Goal: Transaction & Acquisition: Book appointment/travel/reservation

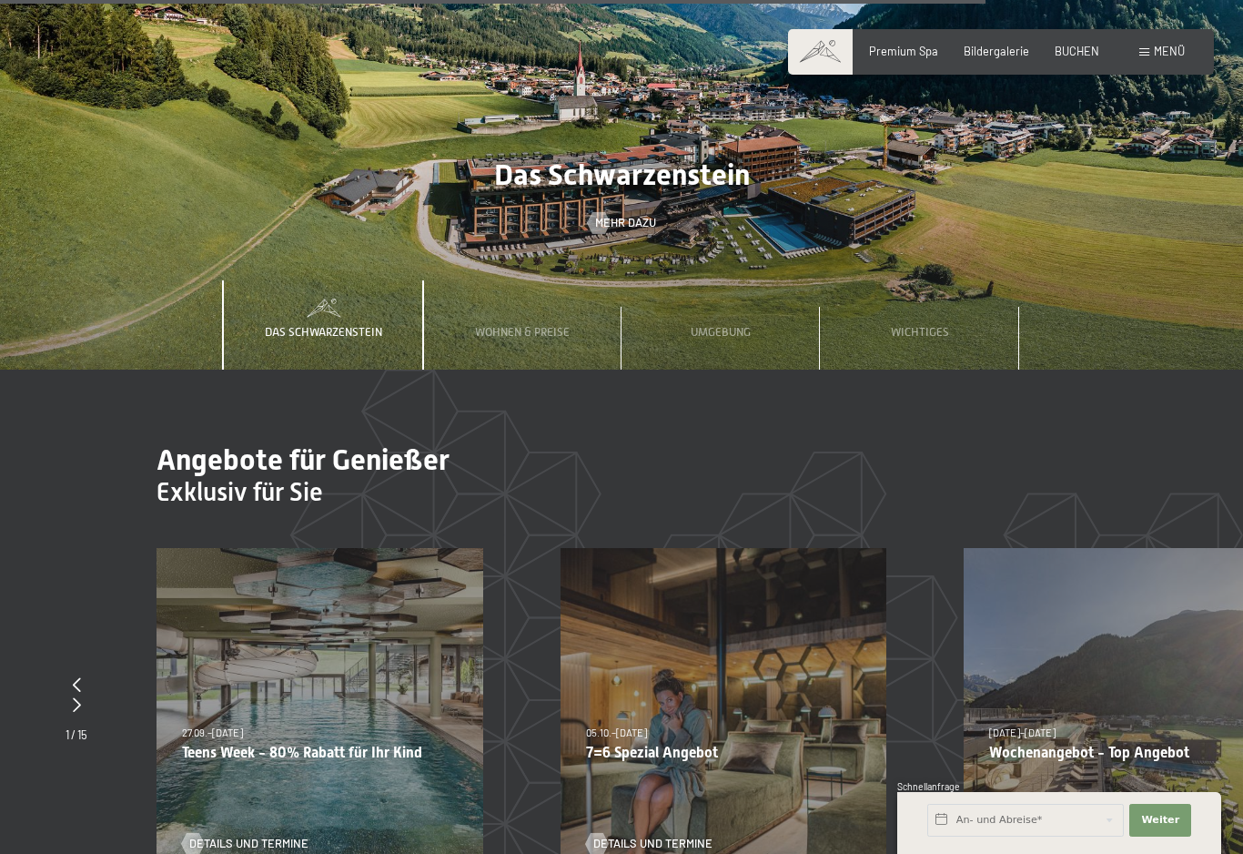
scroll to position [6289, 0]
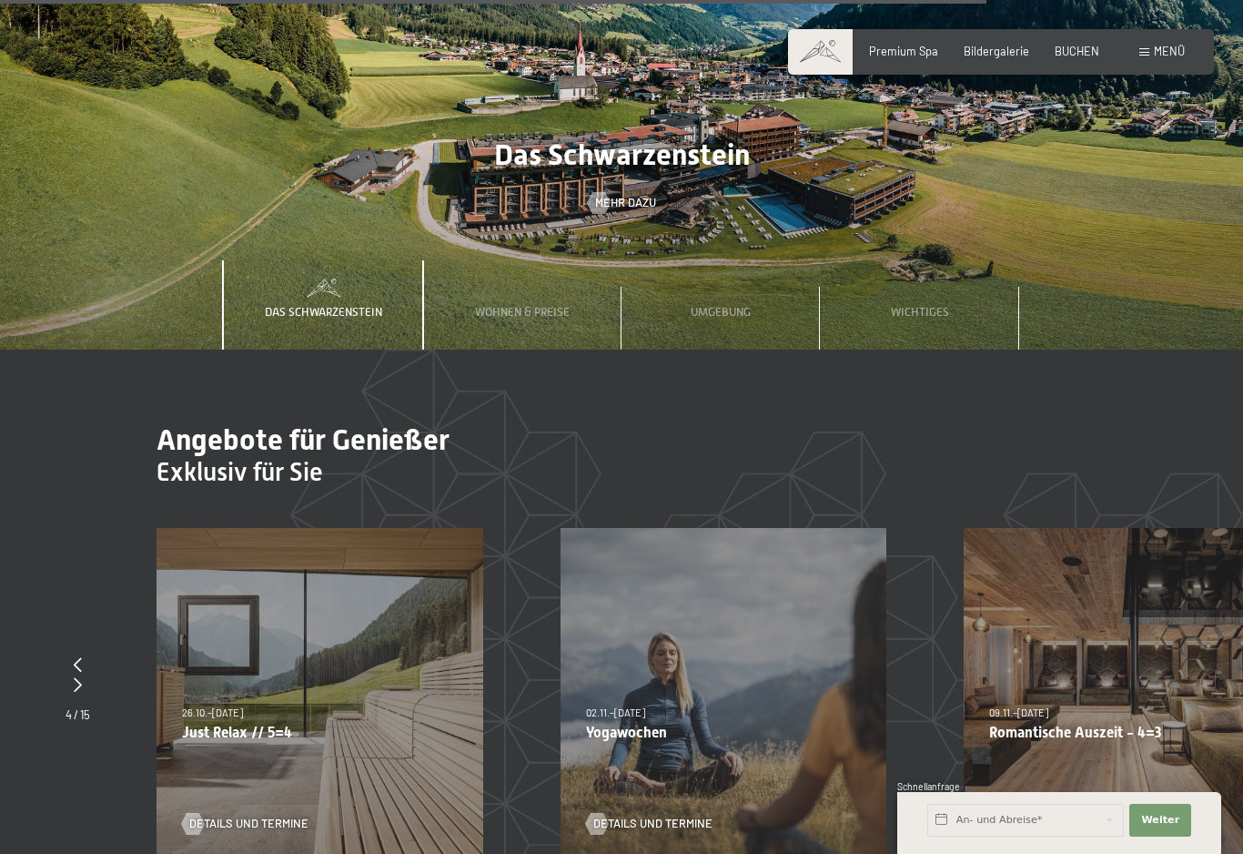
click at [228, 596] on div "26.10.–[DATE] 21.12.–[DATE] 04.01.–[DATE] 08.03.–[DATE] 08.11.–[DATE] 13.12.–[D…" at bounding box center [320, 691] width 327 height 327
click at [206, 816] on span "Details und Termine" at bounding box center [248, 824] width 119 height 16
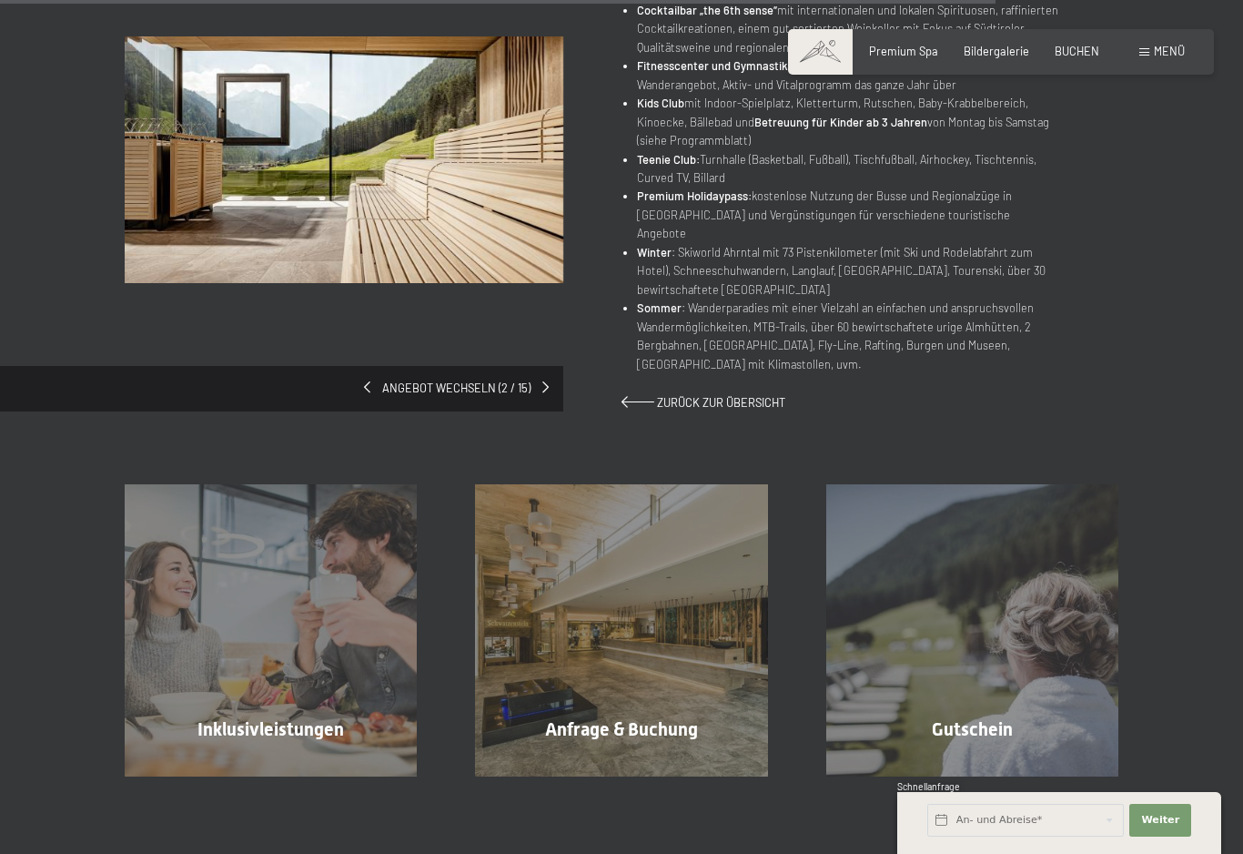
scroll to position [1069, 0]
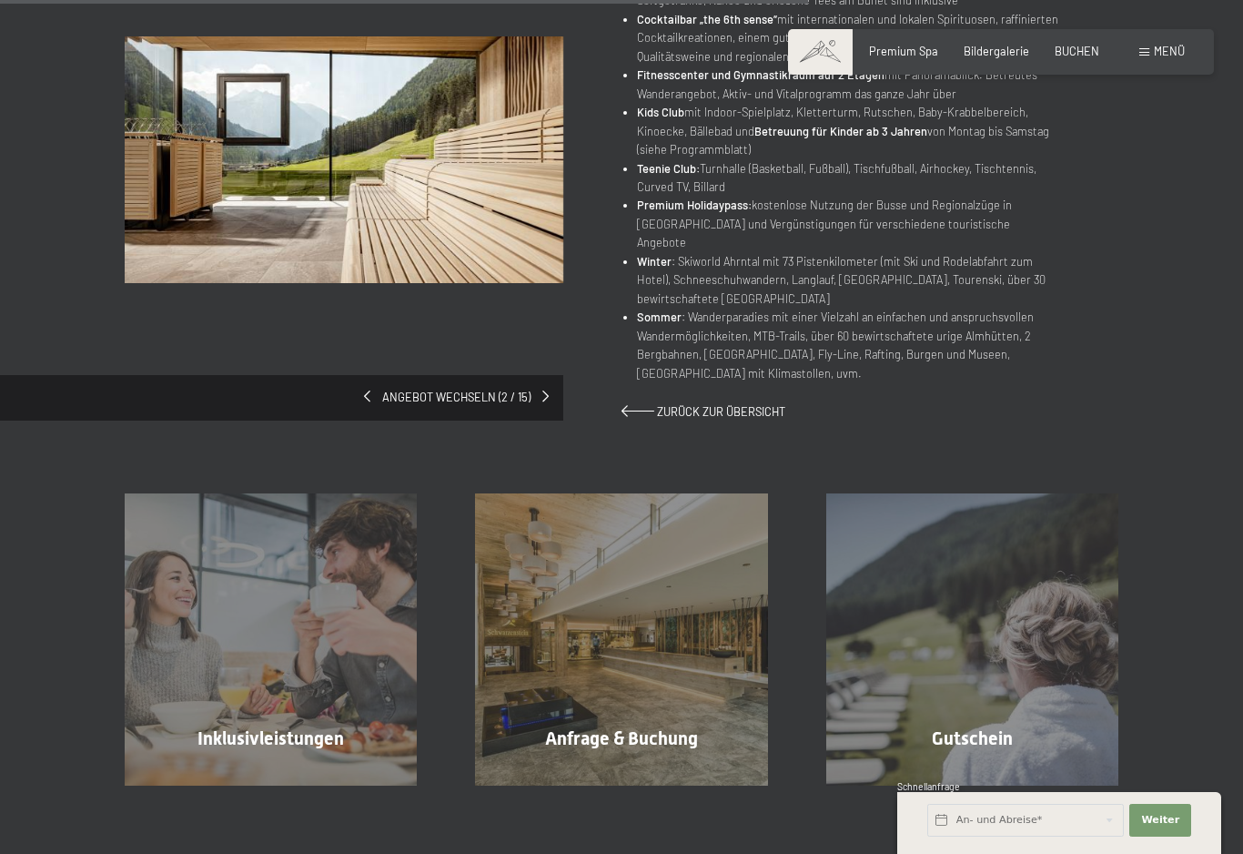
click at [261, 606] on div "Inklusivleistungen Mehr erfahren" at bounding box center [271, 639] width 350 height 292
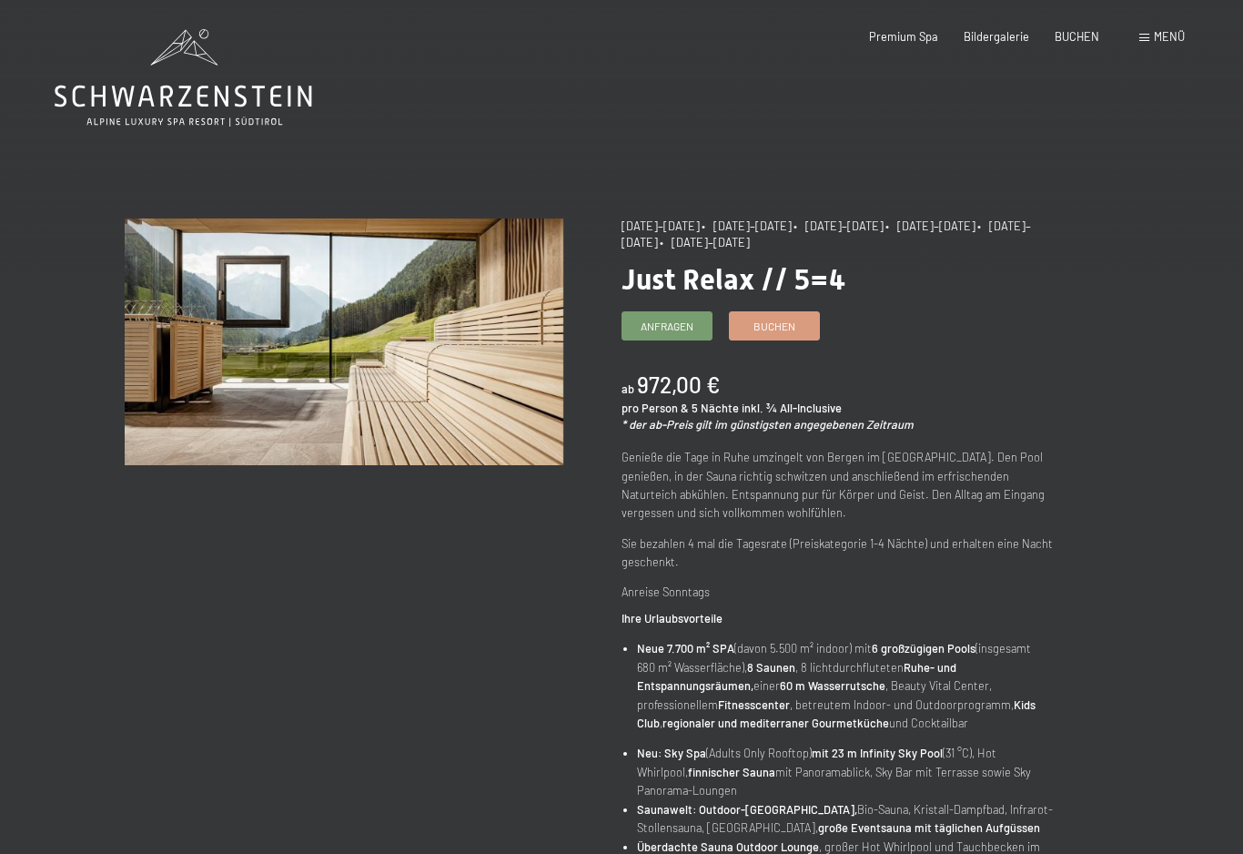
click at [1005, 32] on span "Bildergalerie" at bounding box center [997, 36] width 66 height 15
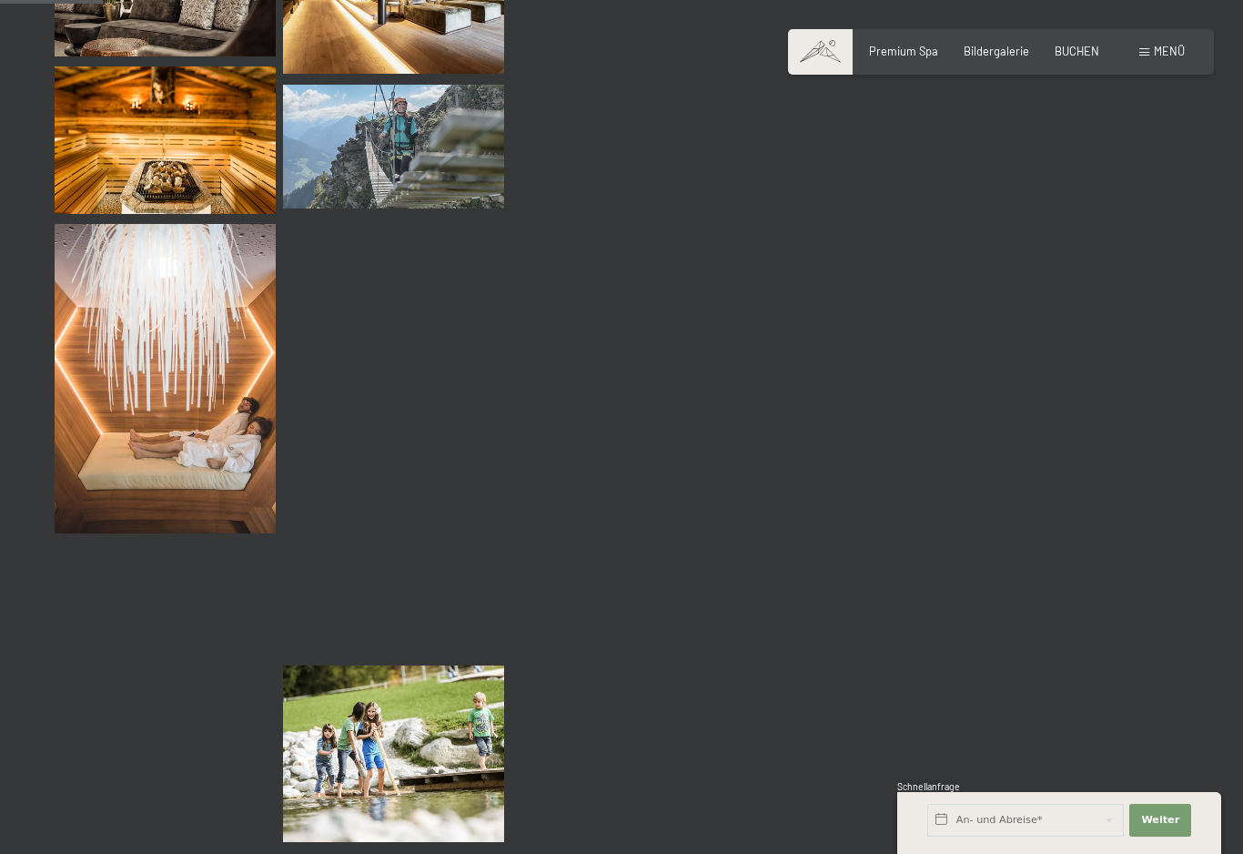
scroll to position [1431, 0]
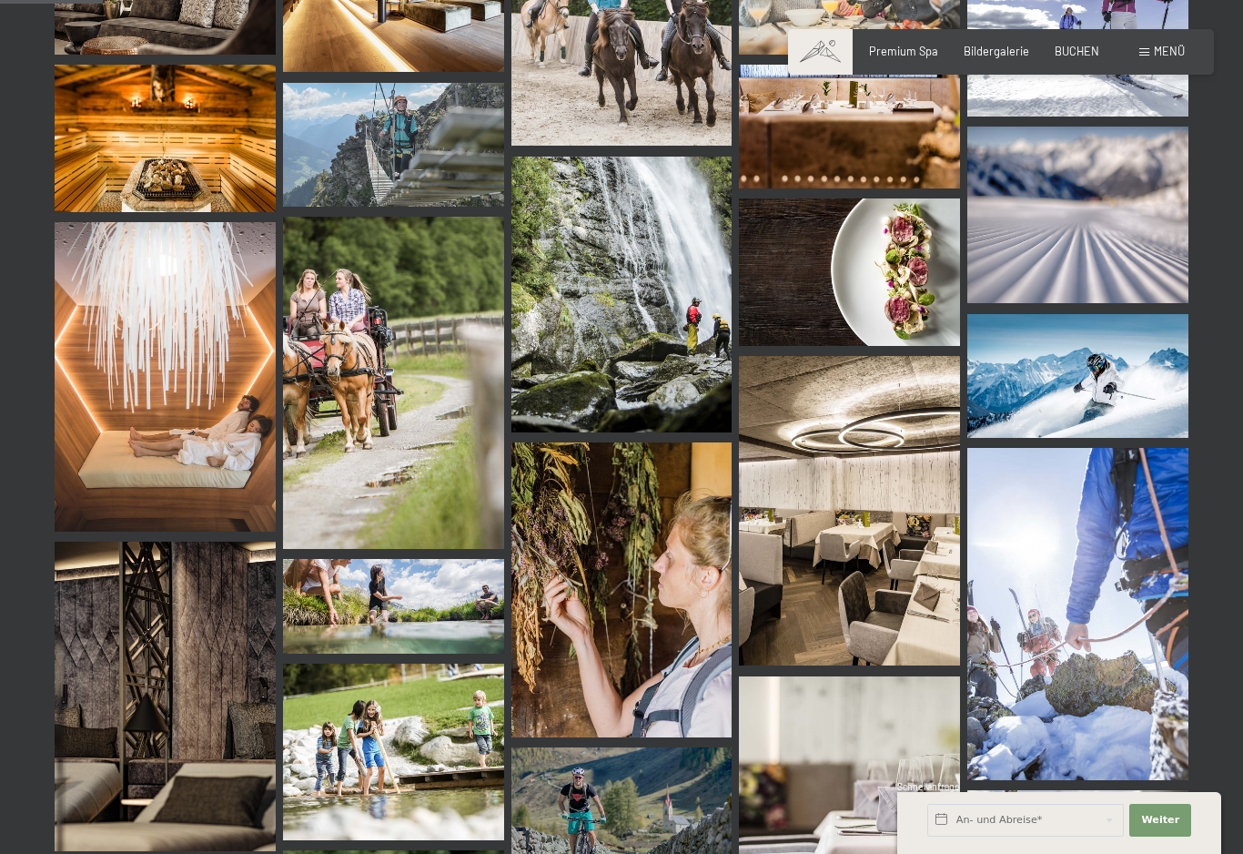
click at [901, 243] on img at bounding box center [849, 271] width 221 height 147
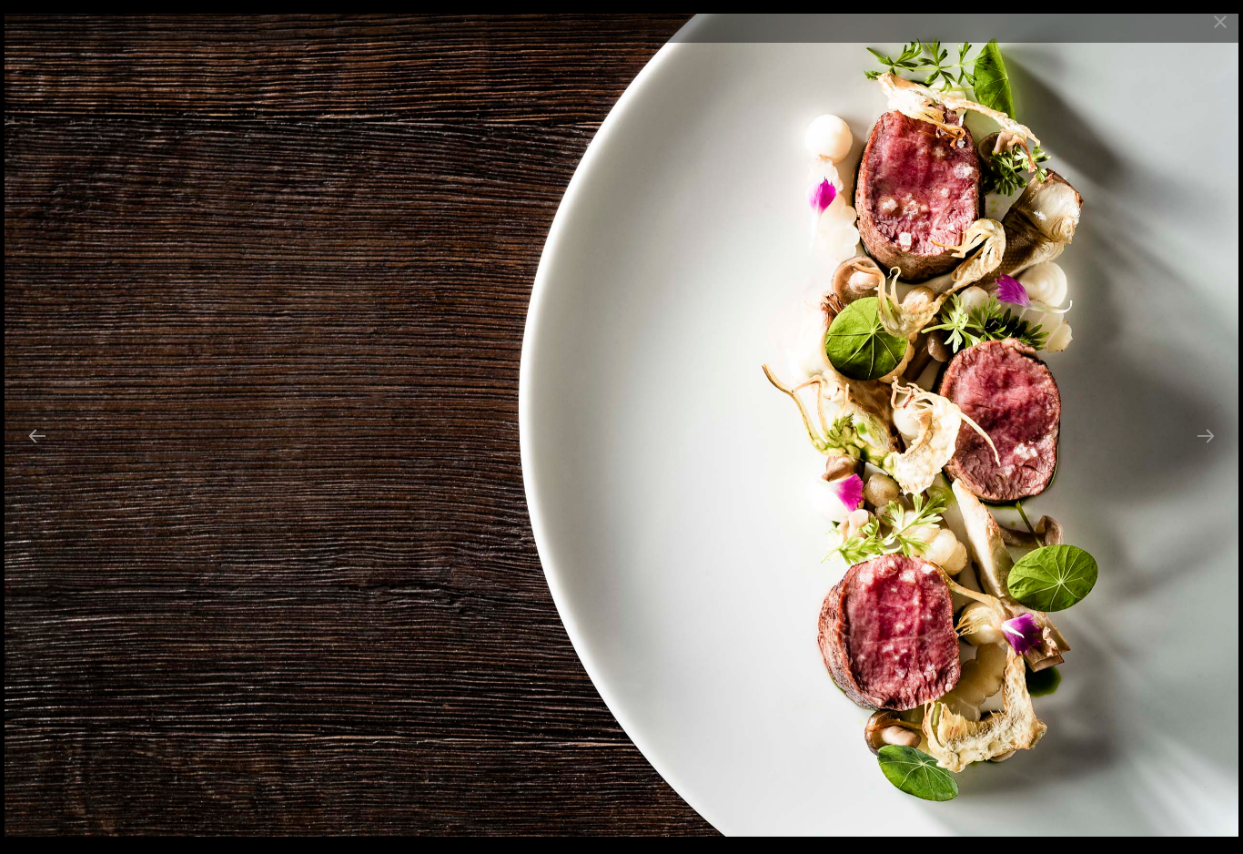
click at [1222, 451] on button "Next slide" at bounding box center [1206, 435] width 38 height 35
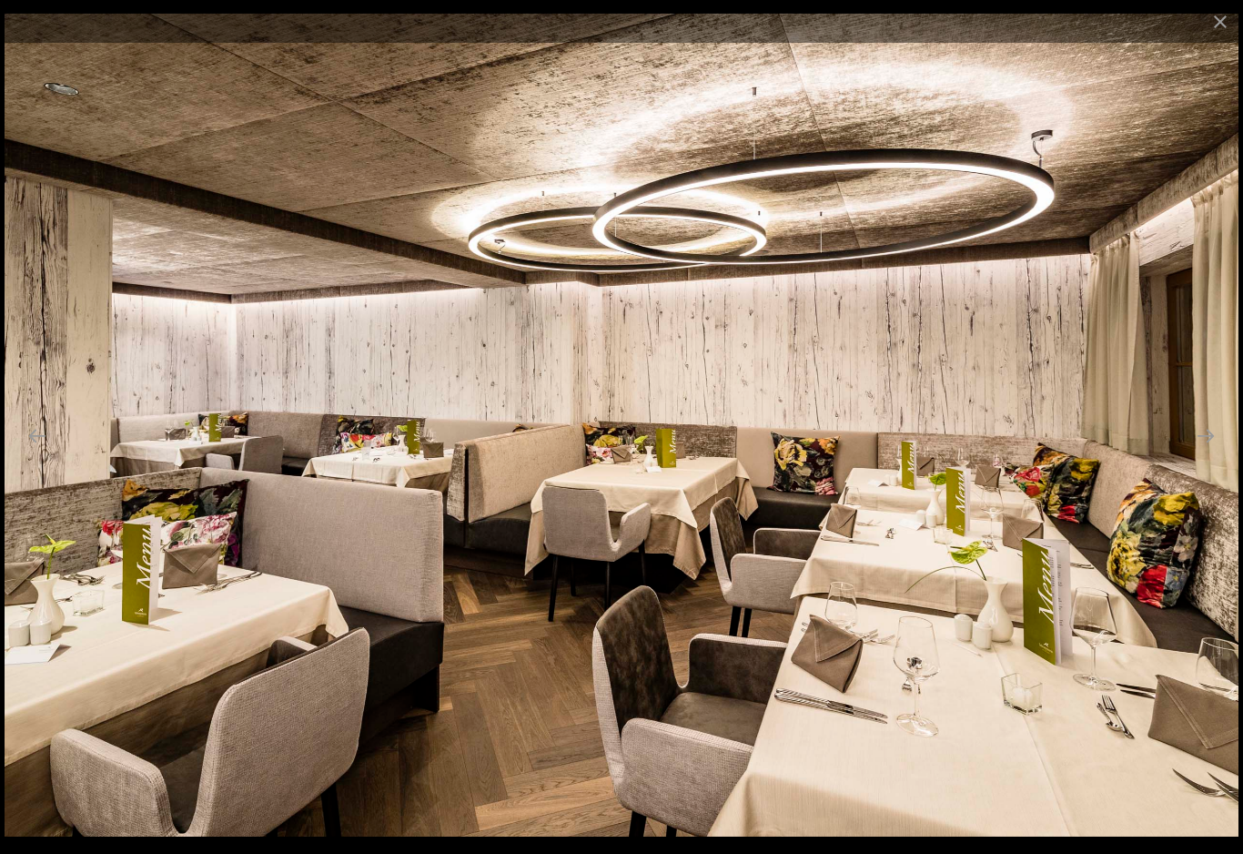
click at [1212, 446] on button "Next slide" at bounding box center [1206, 435] width 38 height 35
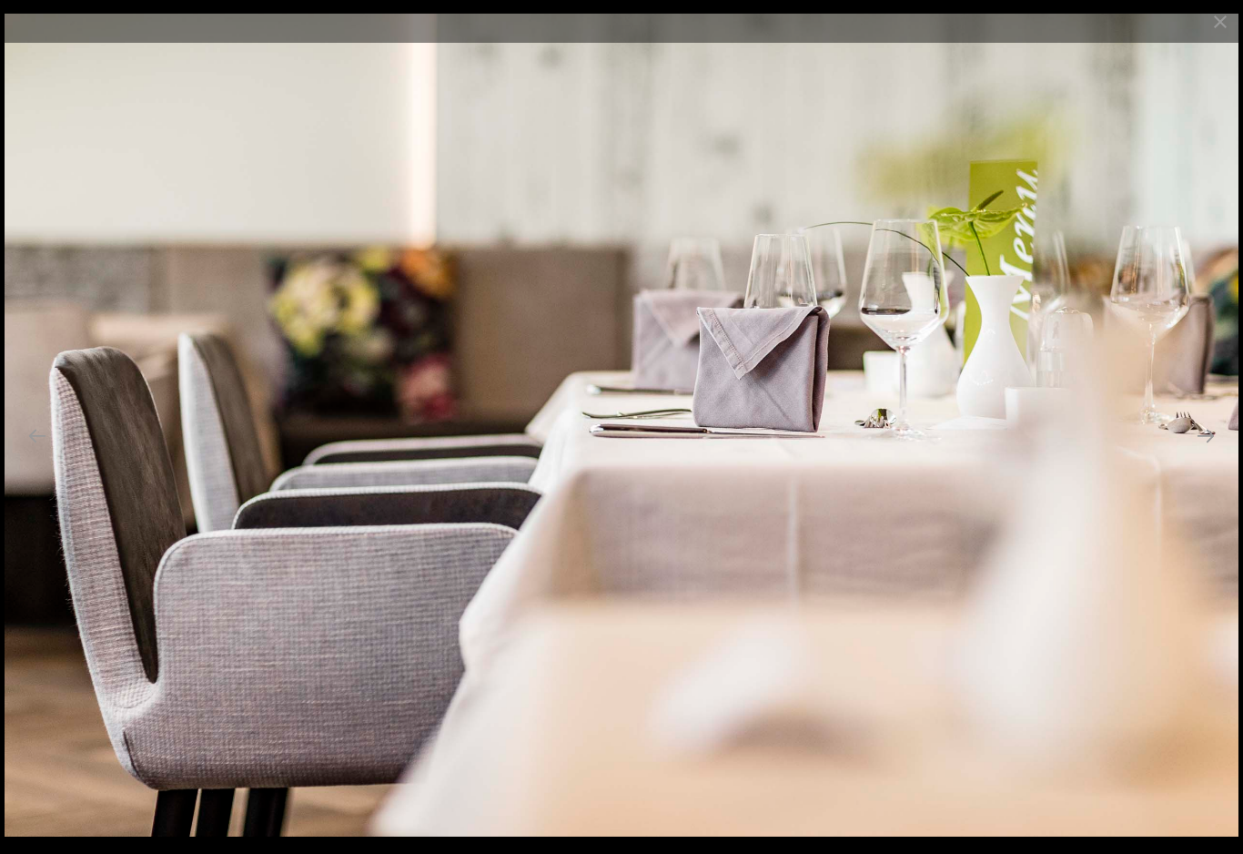
click at [1206, 23] on button "Close gallery" at bounding box center [1221, 21] width 46 height 43
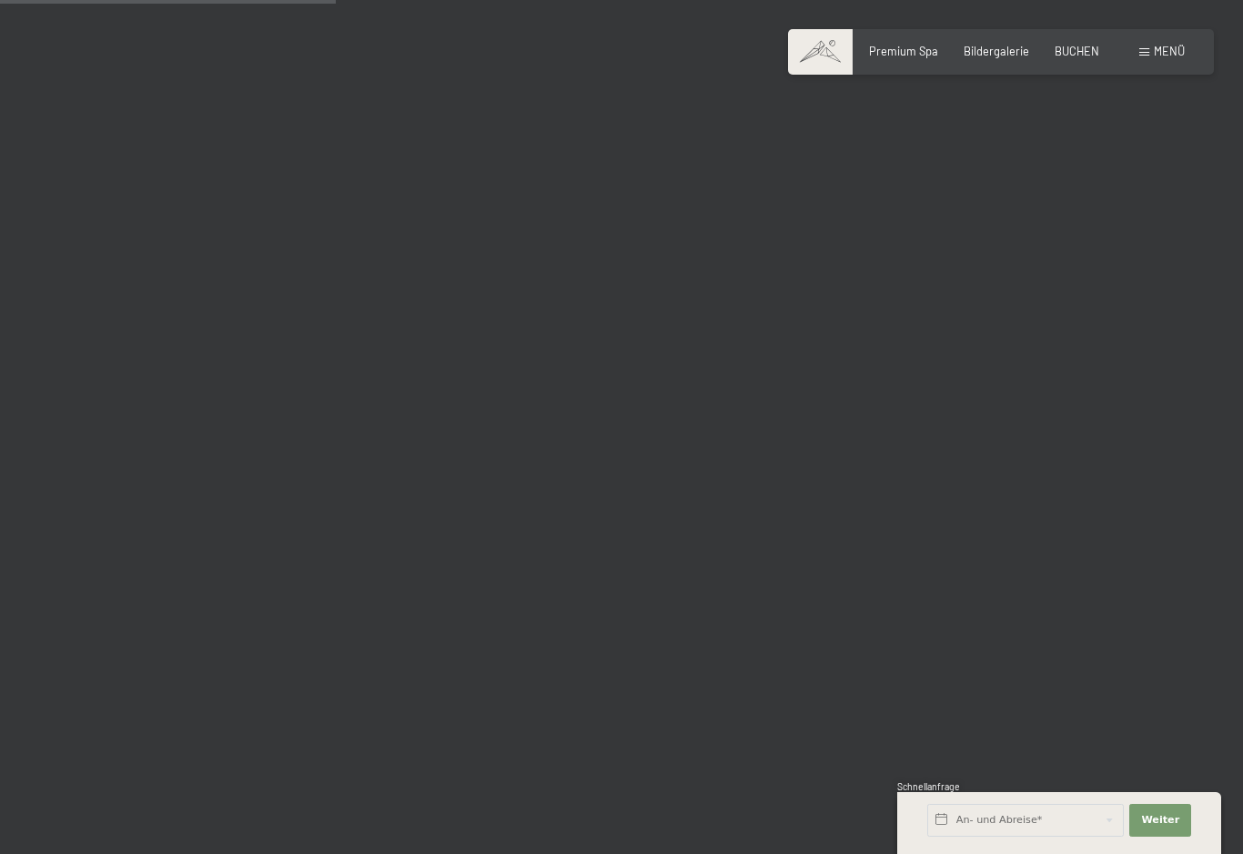
scroll to position [4678, 0]
